Goal: Complete application form: Complete application form

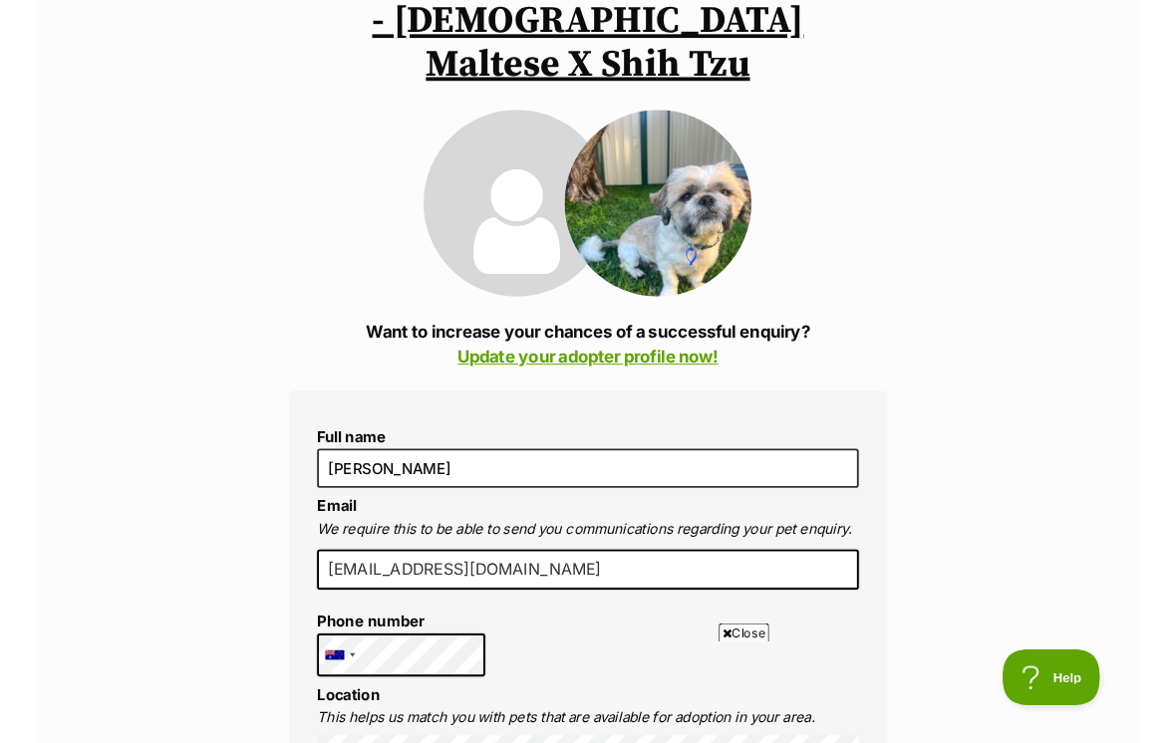
scroll to position [228, 0]
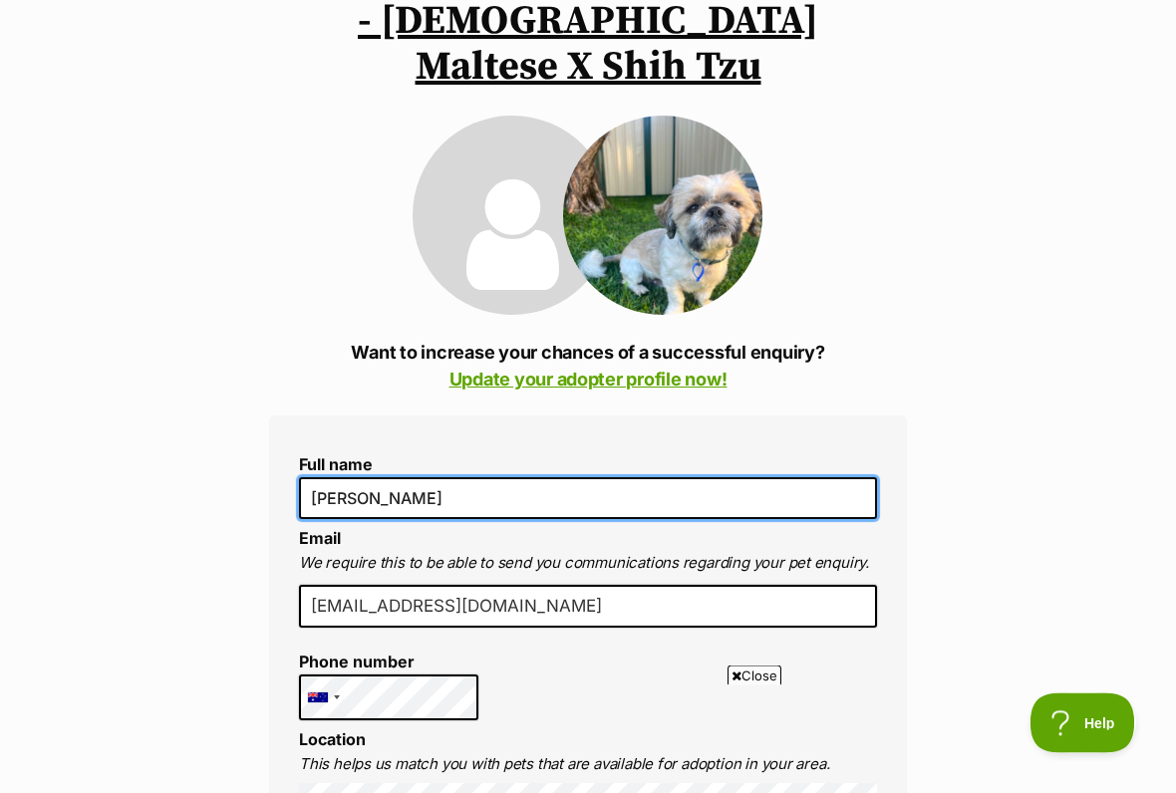
click at [581, 478] on input "[PERSON_NAME]" at bounding box center [588, 499] width 578 height 42
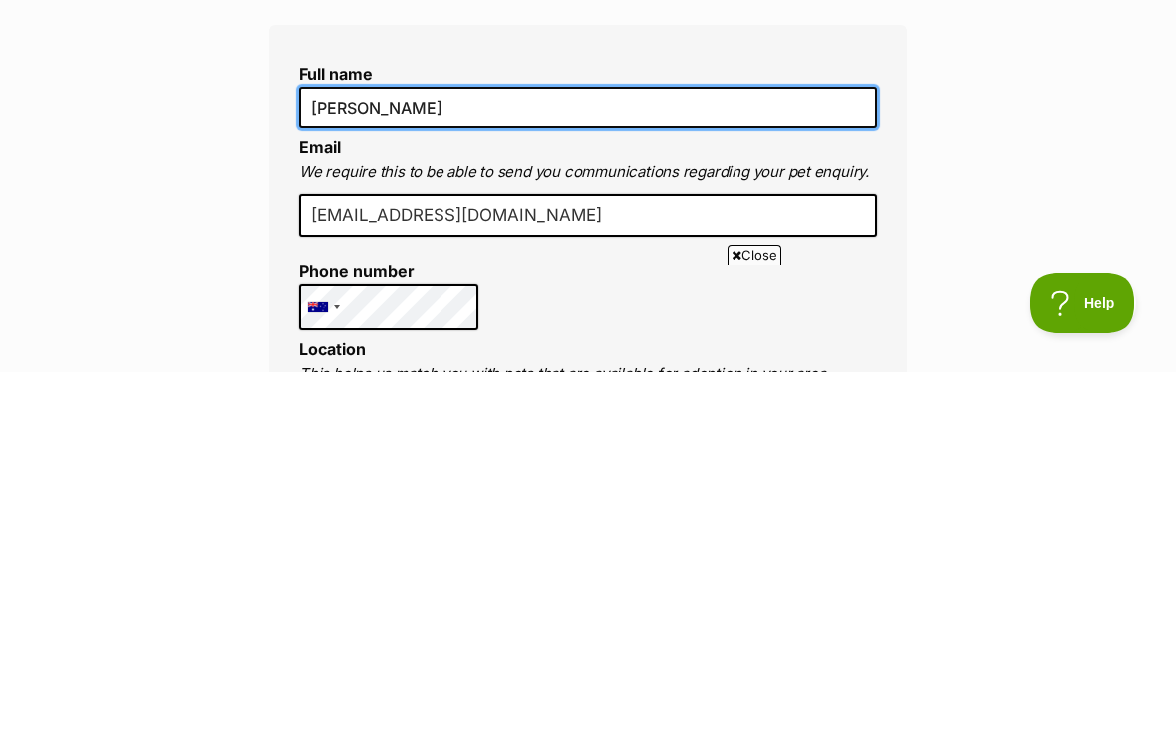
scroll to position [272, 0]
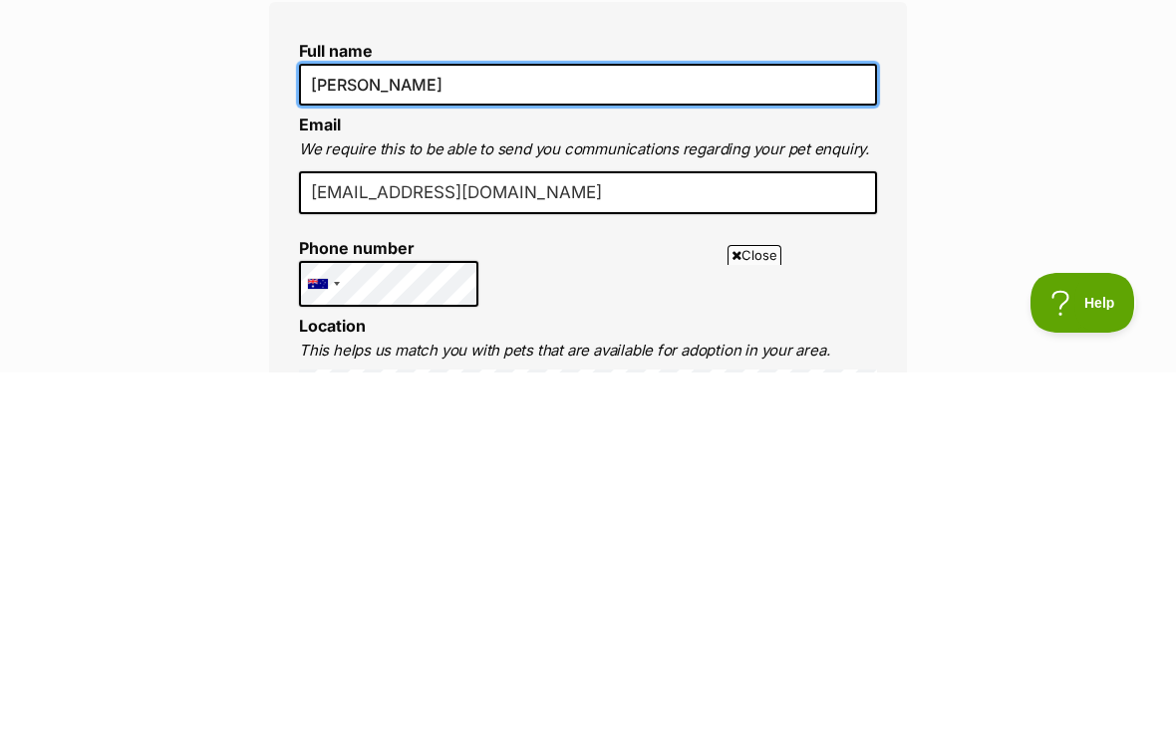
type input "Marjorie Marsh"
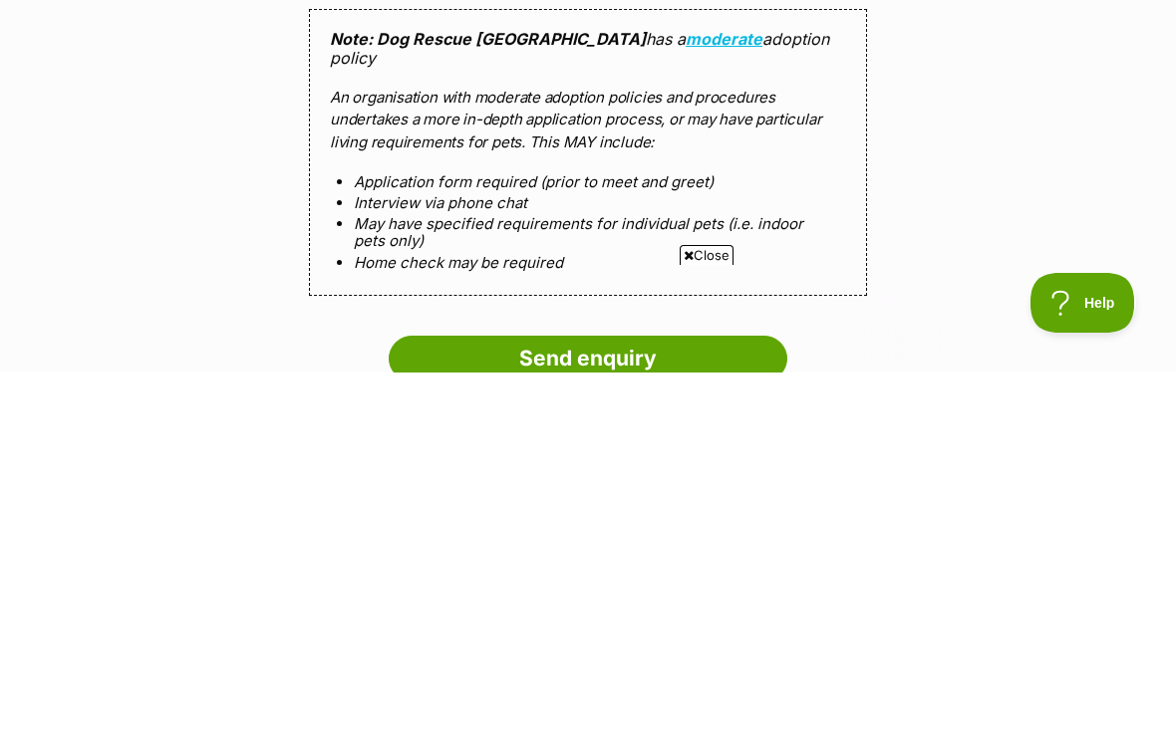
scroll to position [1698, 0]
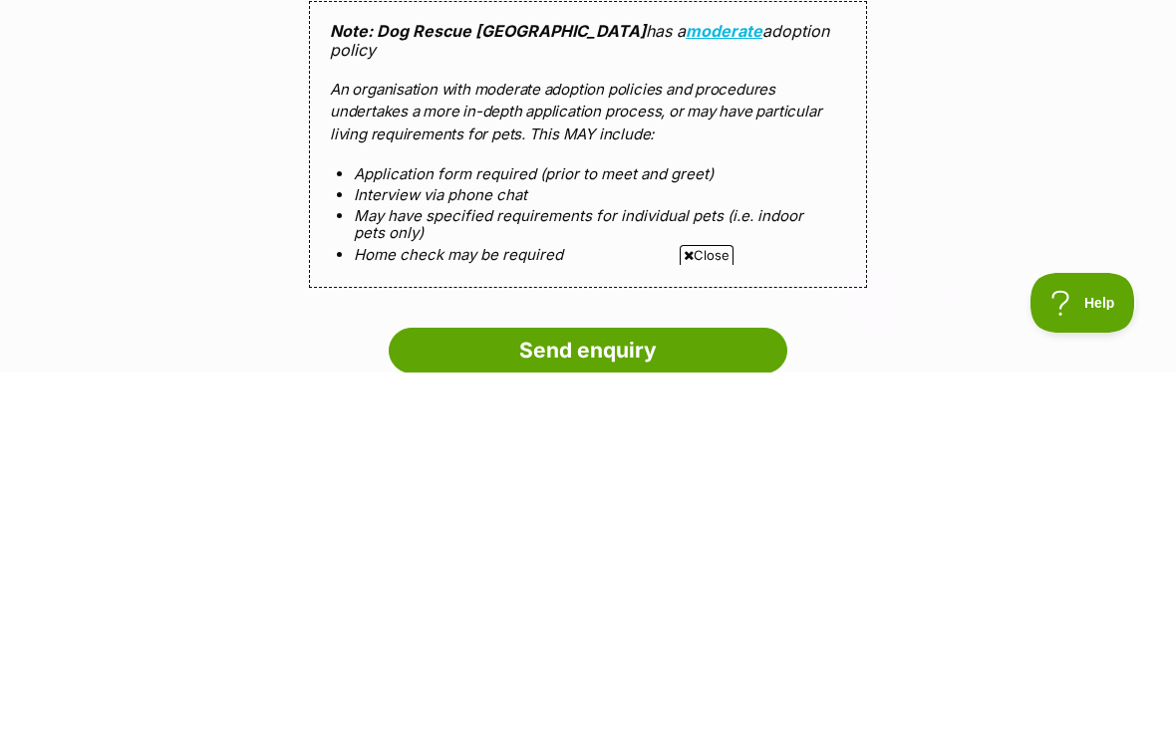
click at [614, 656] on input "Send enquiry" at bounding box center [588, 721] width 398 height 46
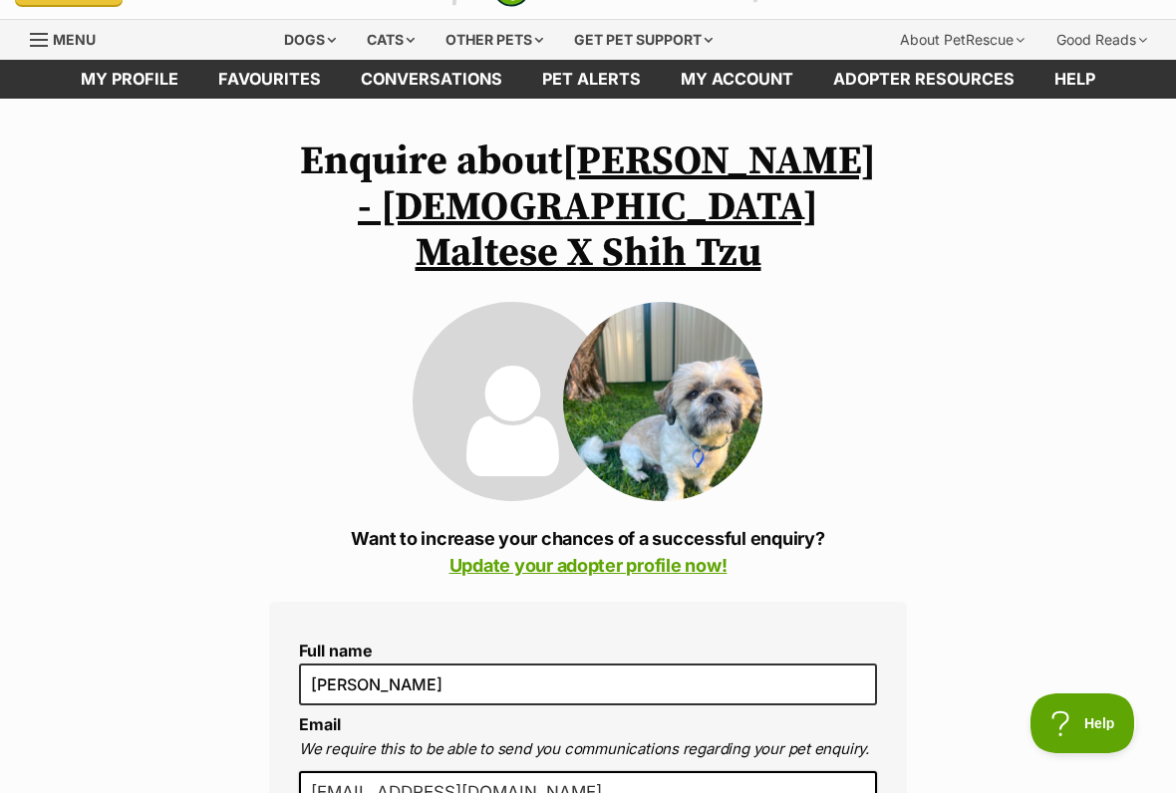
scroll to position [43, 0]
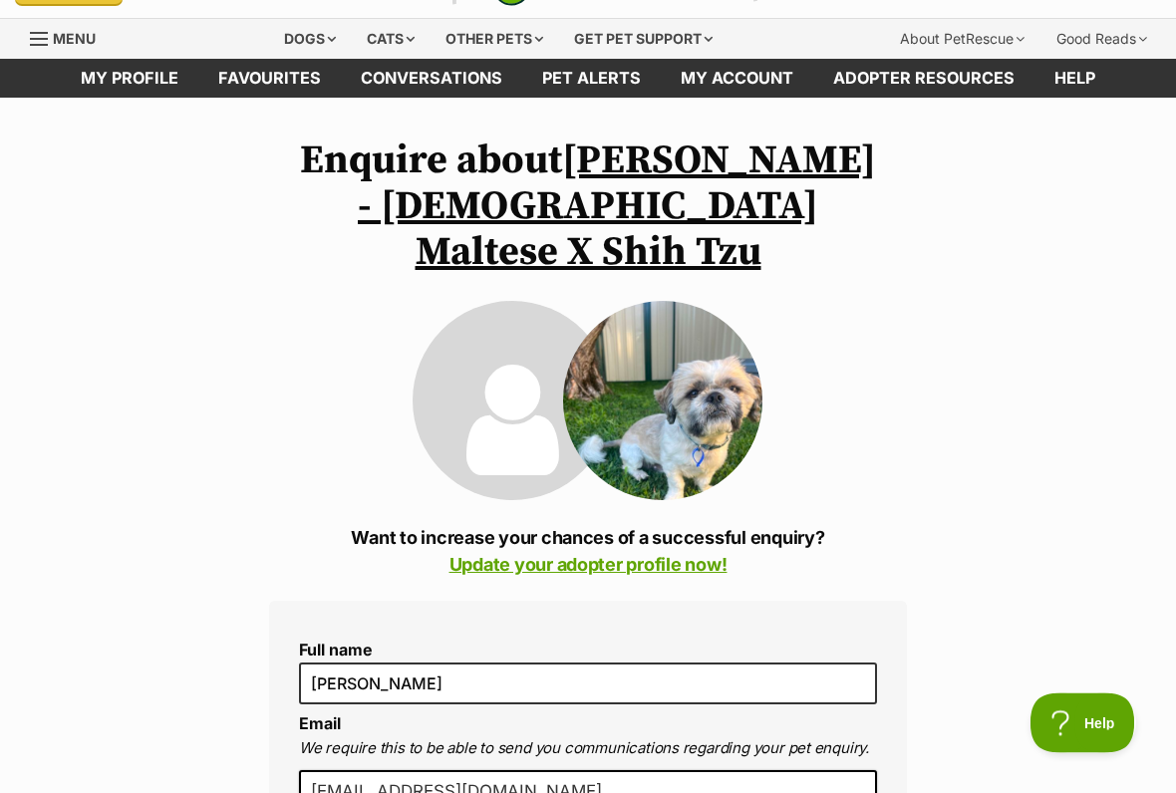
click at [614, 555] on link "Update your adopter profile now!" at bounding box center [588, 565] width 278 height 21
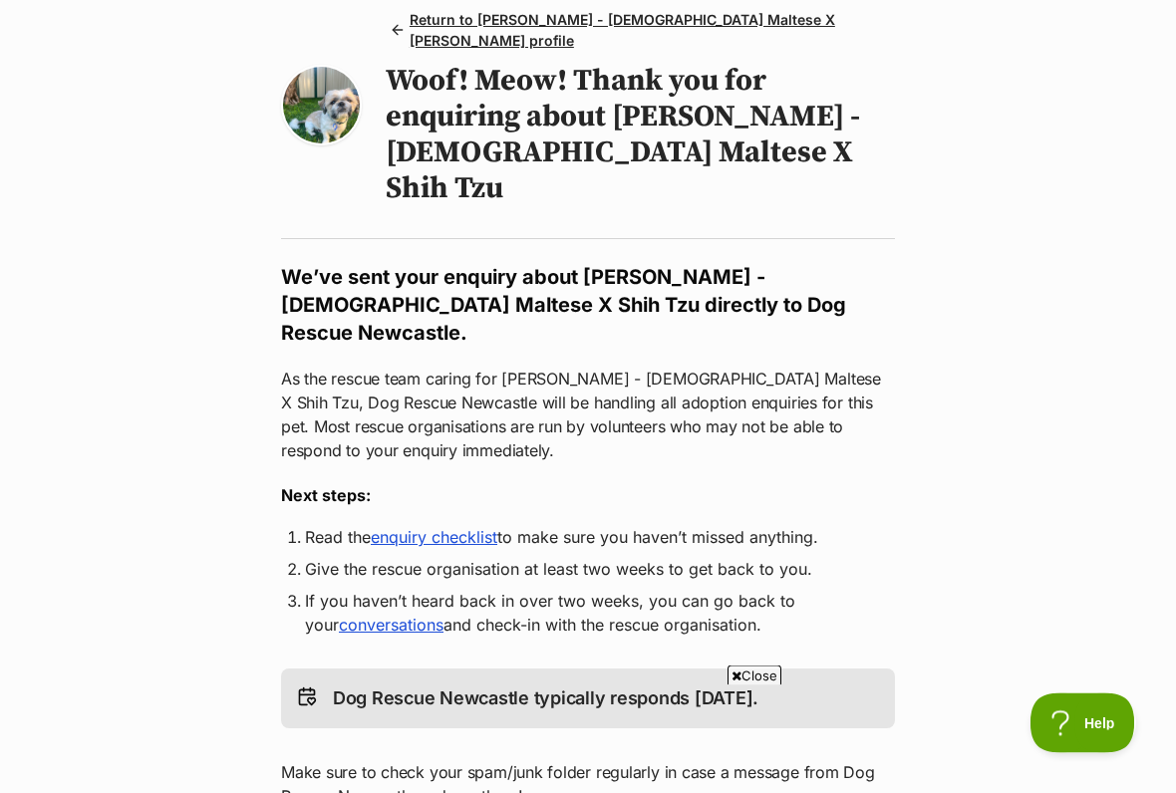
scroll to position [191, 0]
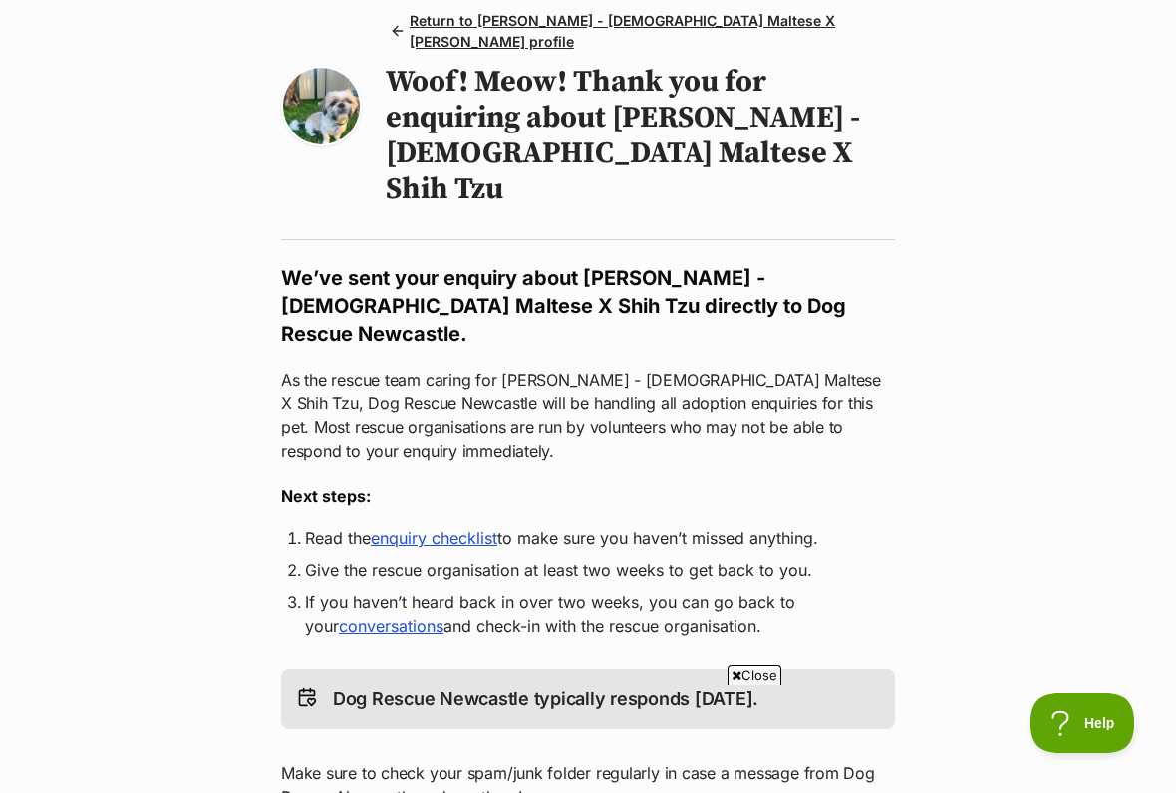
click at [460, 528] on link "enquiry checklist" at bounding box center [434, 538] width 127 height 20
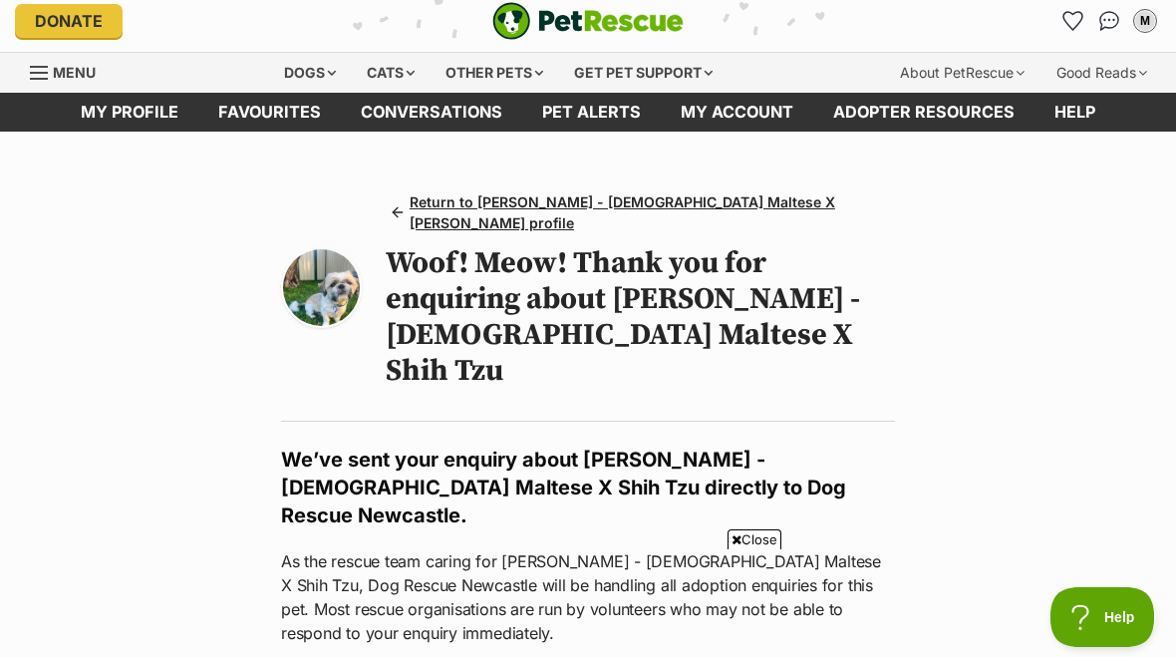
scroll to position [0, 0]
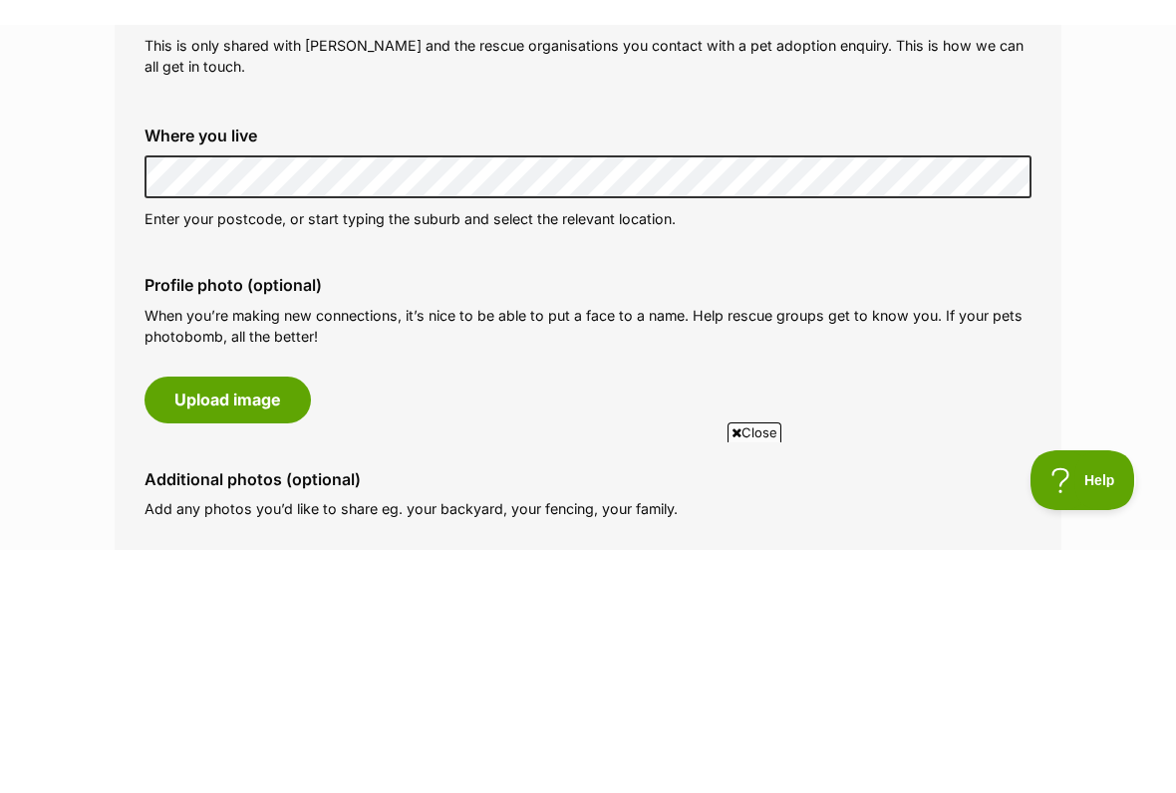
scroll to position [766, 0]
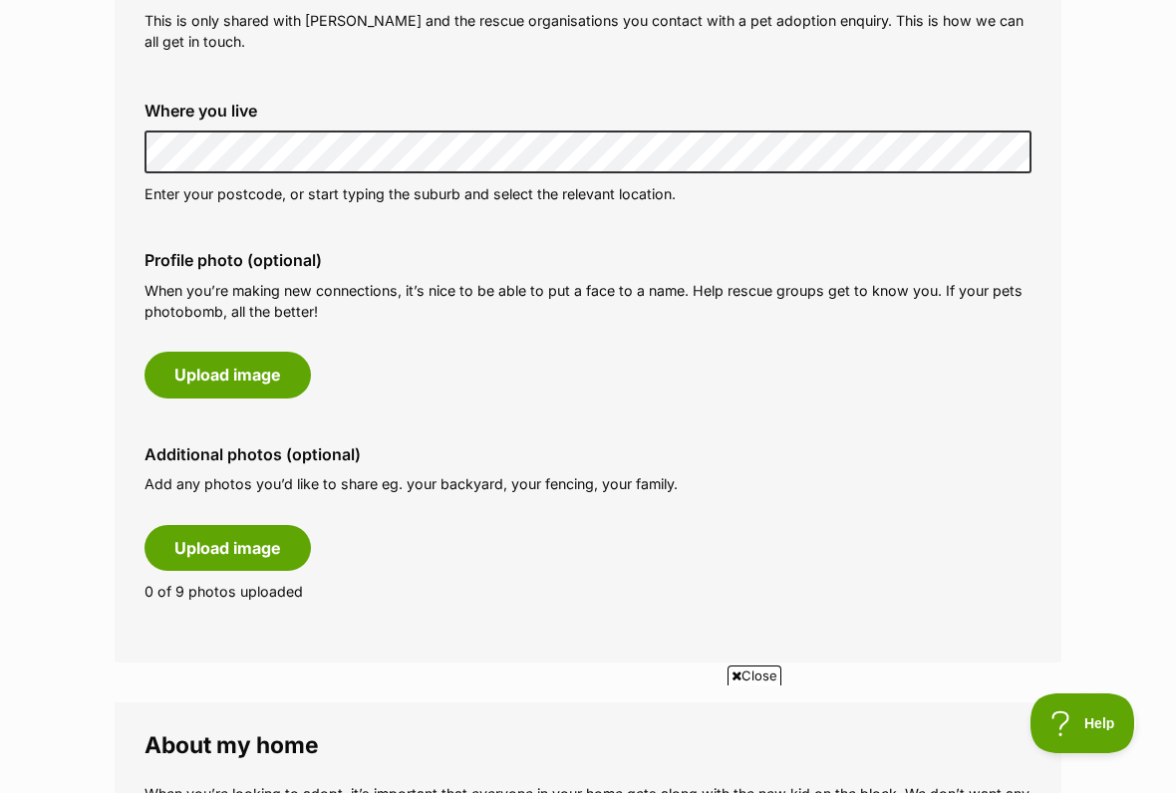
click at [159, 185] on p "Enter your postcode, or start typing the suburb and select the relevant locatio…" at bounding box center [587, 193] width 887 height 21
click at [226, 373] on button "Upload image" at bounding box center [227, 375] width 166 height 46
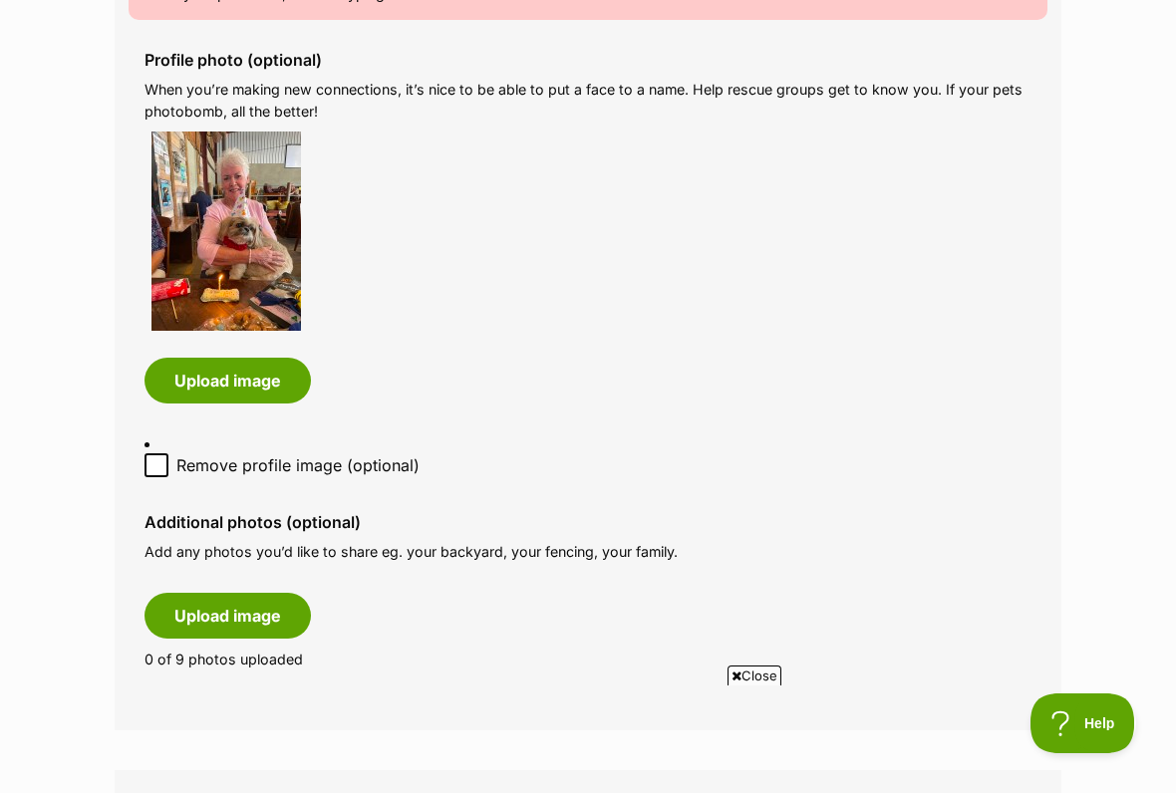
scroll to position [1035, 0]
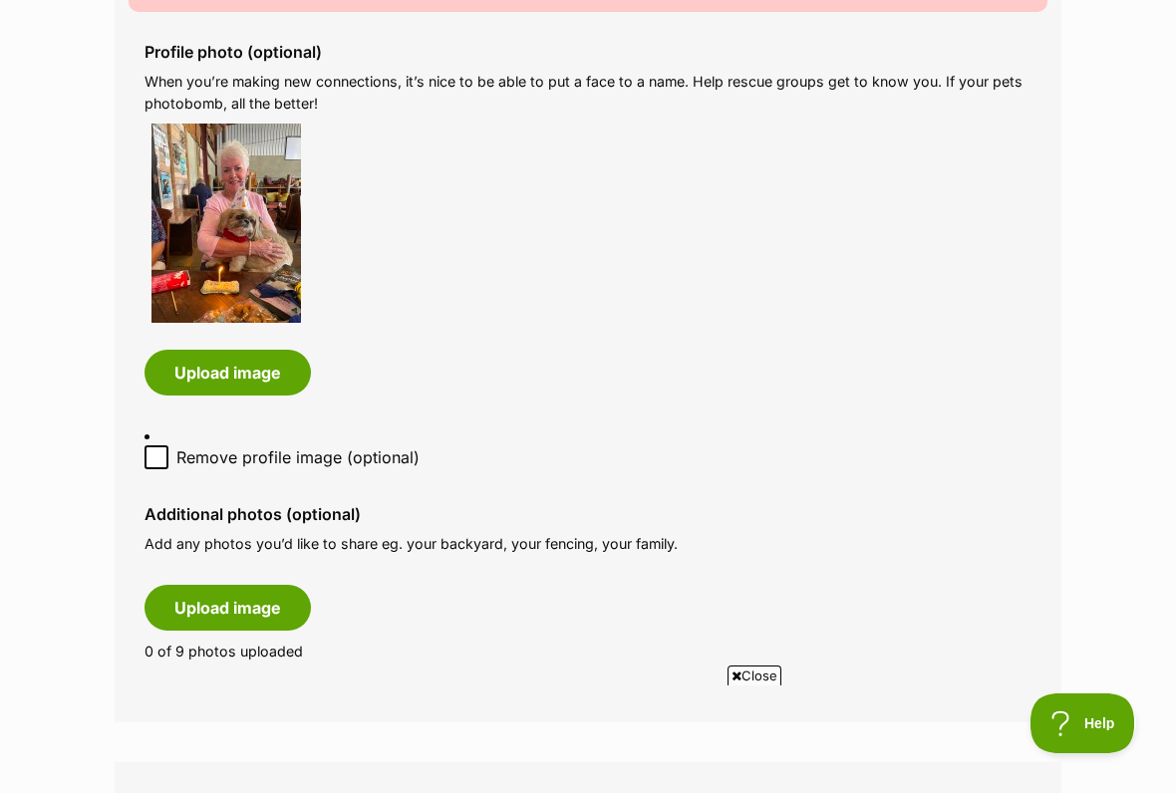
click at [241, 588] on button "Upload image" at bounding box center [227, 608] width 166 height 46
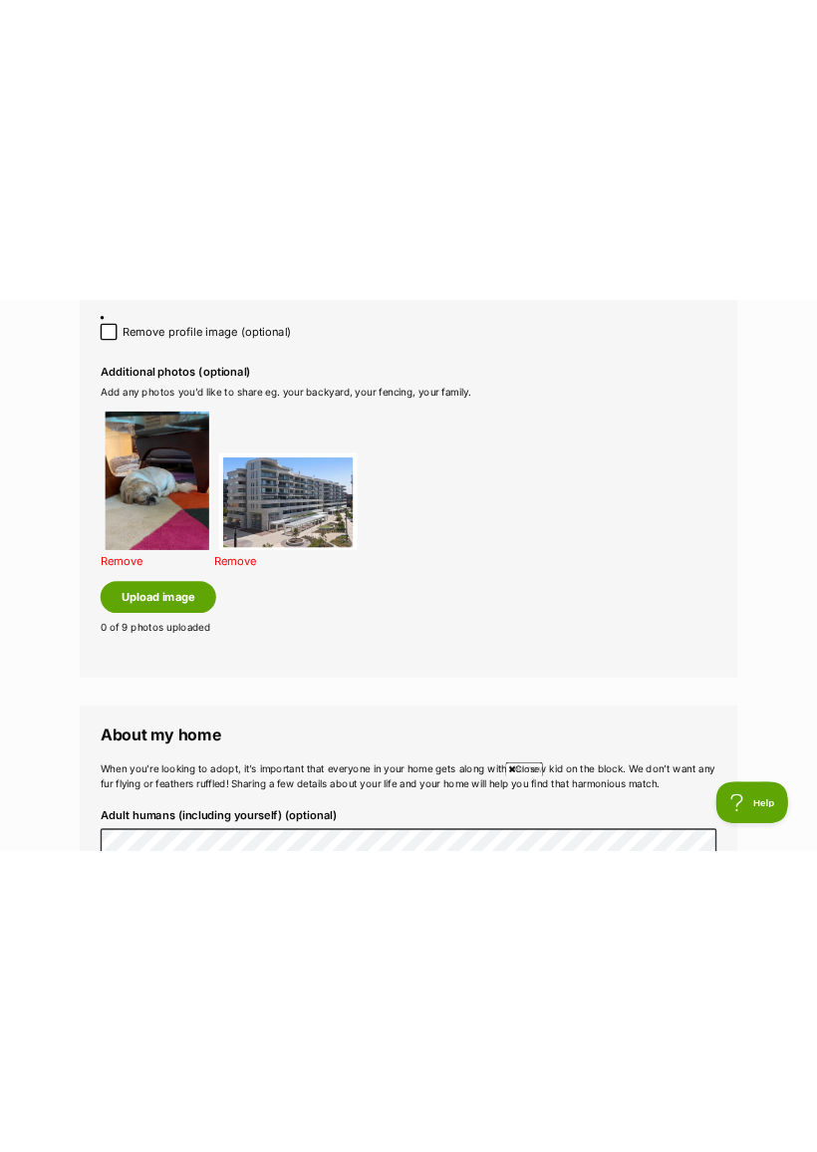
scroll to position [1448, 0]
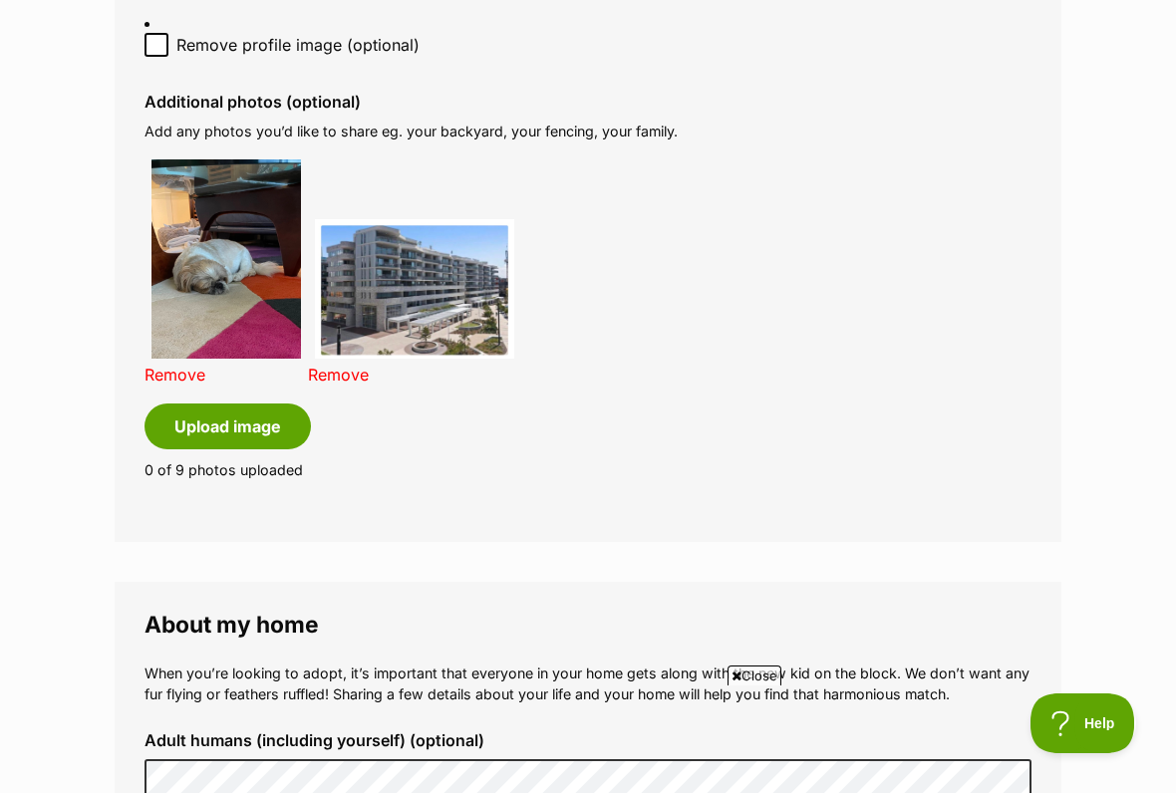
click at [235, 406] on button "Upload image" at bounding box center [227, 426] width 166 height 46
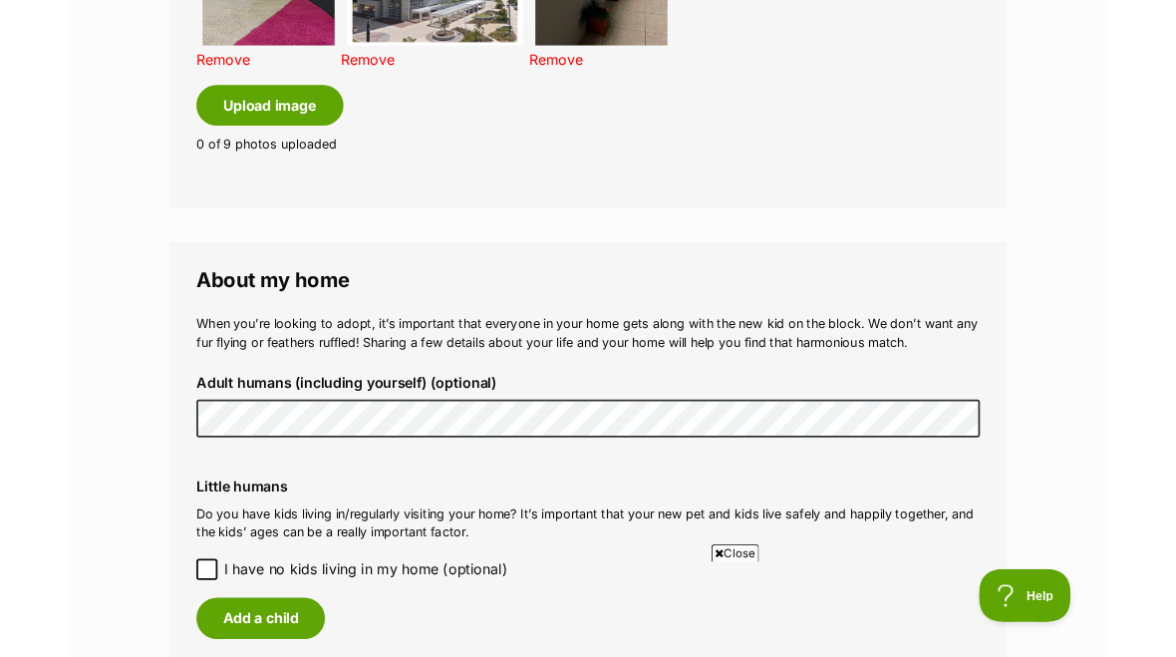
scroll to position [1753, 0]
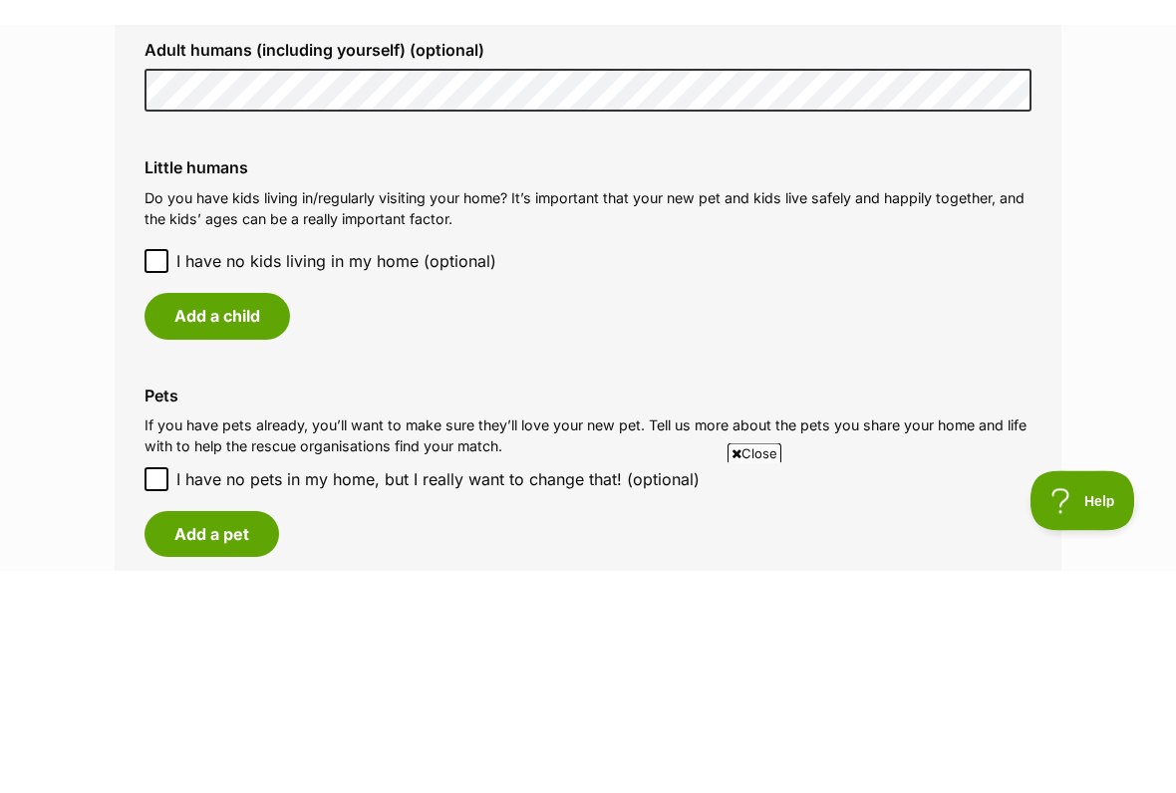
scroll to position [2163, 0]
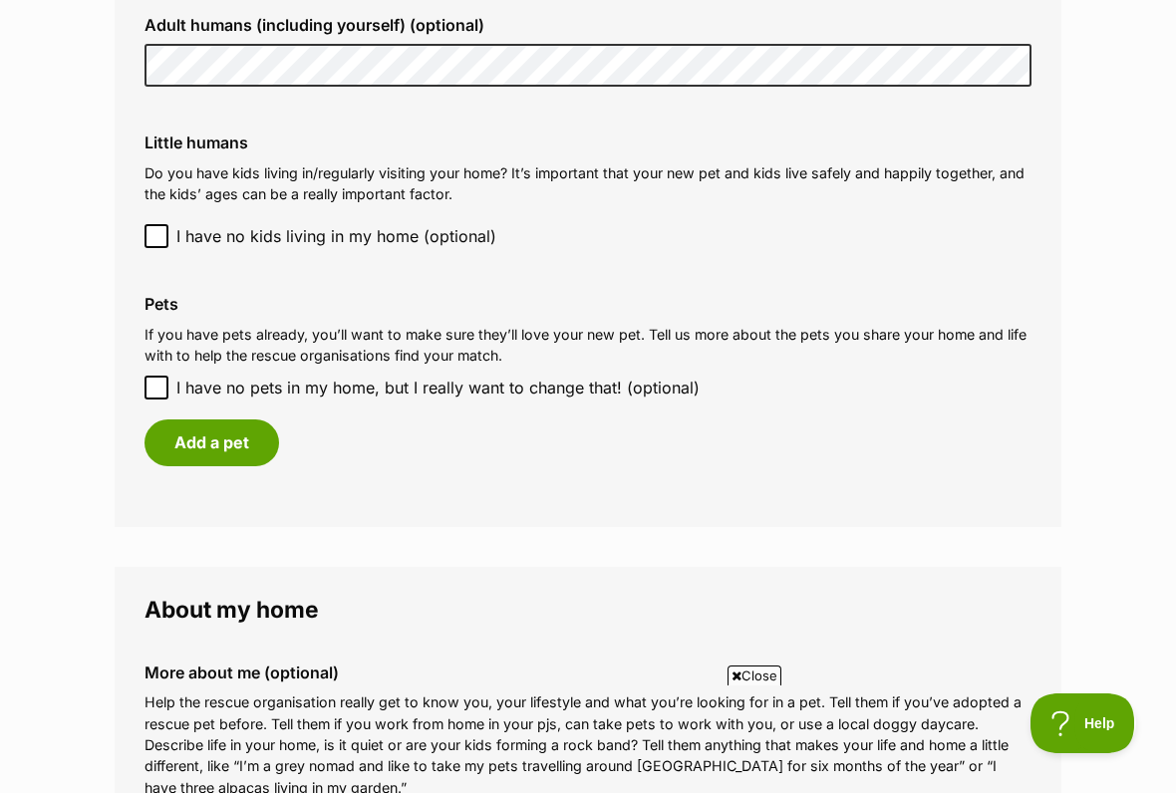
click at [154, 376] on input "I have no pets in my home, but I really want to change that! (optional)" at bounding box center [156, 388] width 24 height 24
checkbox input "true"
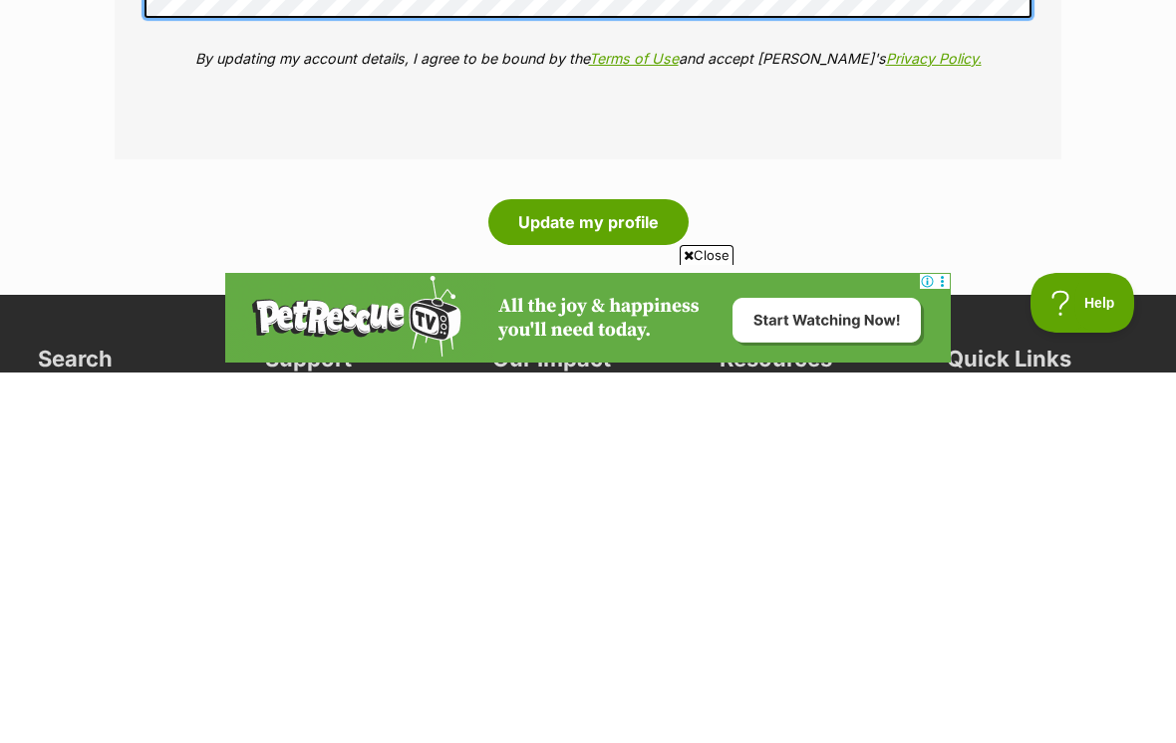
scroll to position [2729, 0]
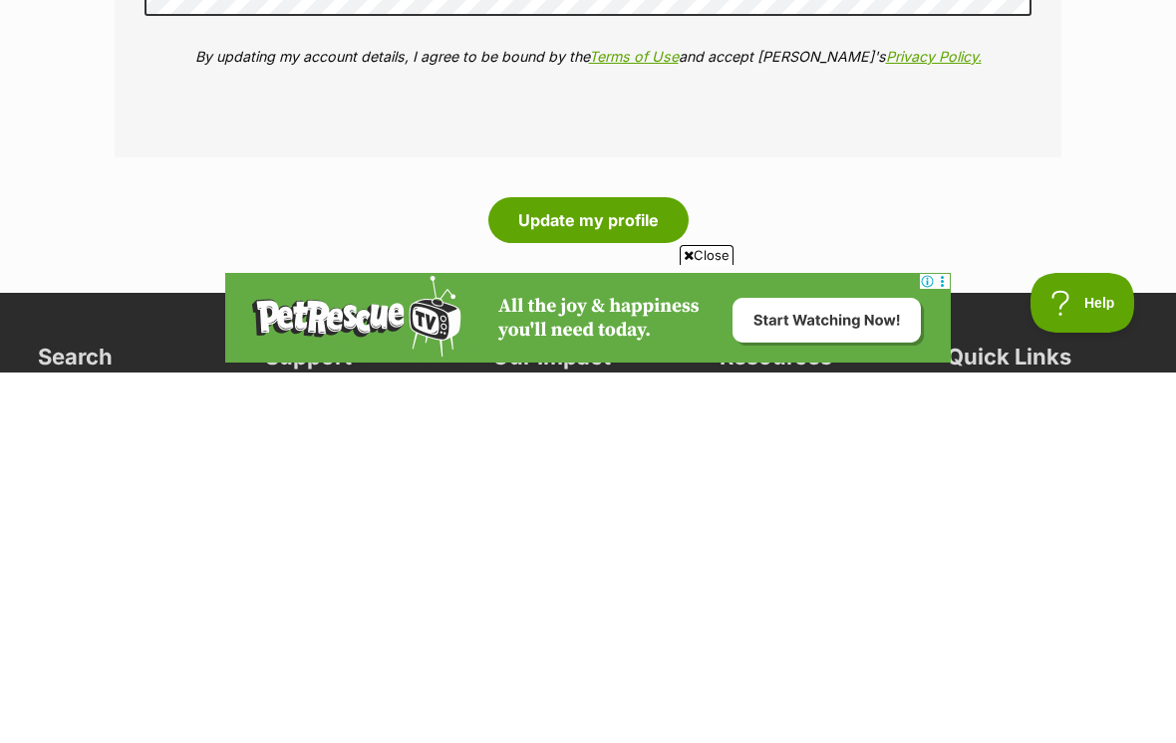
click at [598, 568] on button "Update my profile" at bounding box center [588, 591] width 200 height 46
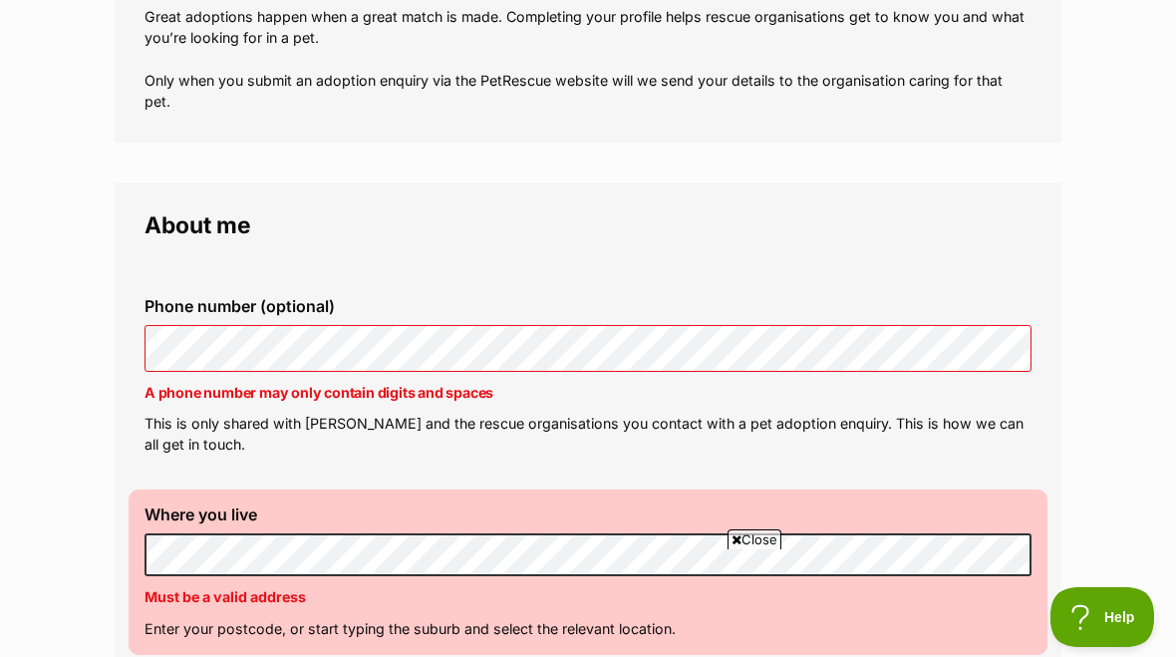
scroll to position [390, 0]
